Goal: Find specific page/section: Find specific page/section

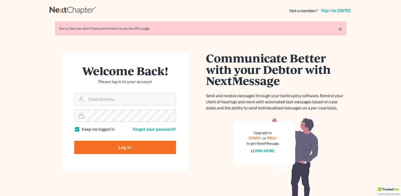
type input "[EMAIL_ADDRESS][DOMAIN_NAME]"
click at [97, 149] on input "Log In" at bounding box center [125, 147] width 102 height 13
type input "Thinking..."
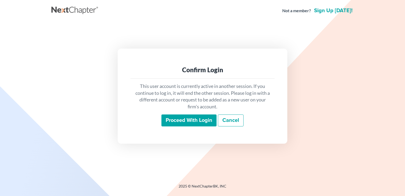
click at [198, 124] on input "Proceed with login" at bounding box center [189, 120] width 55 height 12
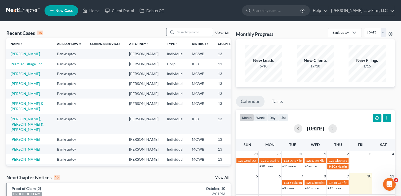
click at [187, 32] on input "search" at bounding box center [194, 32] width 37 height 8
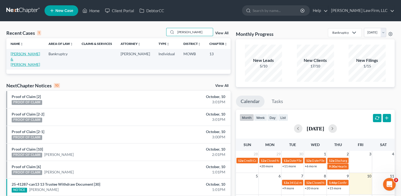
type input "[PERSON_NAME]"
click at [16, 55] on link "[PERSON_NAME] & [PERSON_NAME]" at bounding box center [25, 58] width 29 height 15
select select "4"
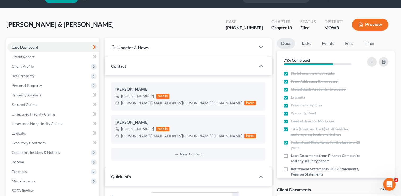
scroll to position [11, 0]
